Goal: Check status

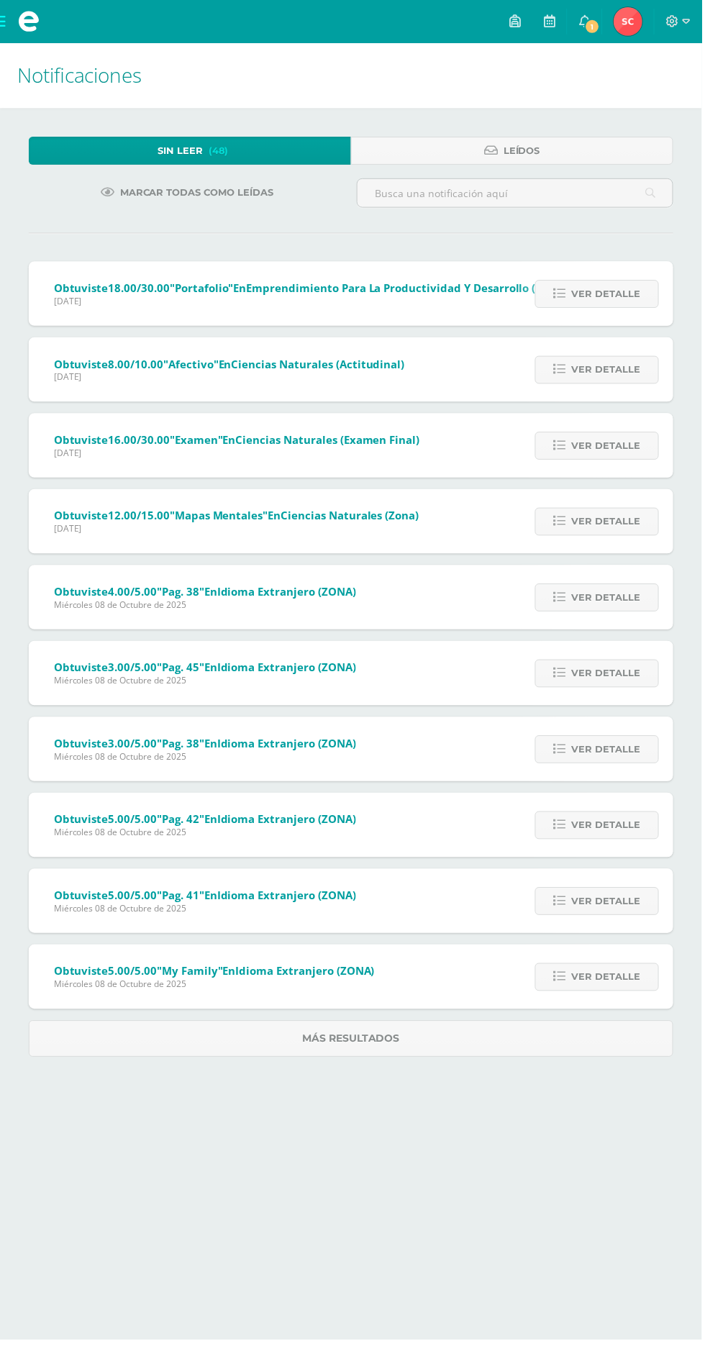
click at [640, 13] on img at bounding box center [631, 21] width 29 height 29
click at [599, 21] on span "1" at bounding box center [595, 27] width 16 height 16
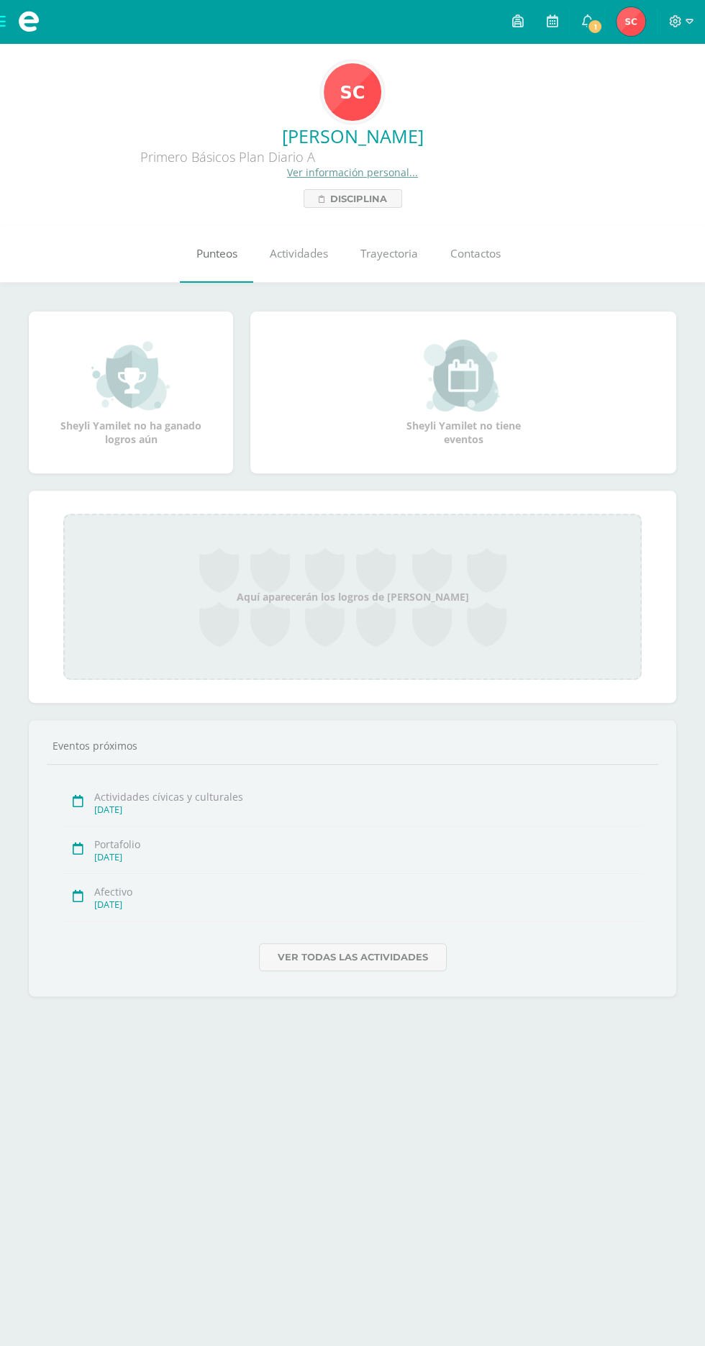
click at [196, 237] on link "Punteos" at bounding box center [216, 254] width 73 height 58
